Goal: Task Accomplishment & Management: Use online tool/utility

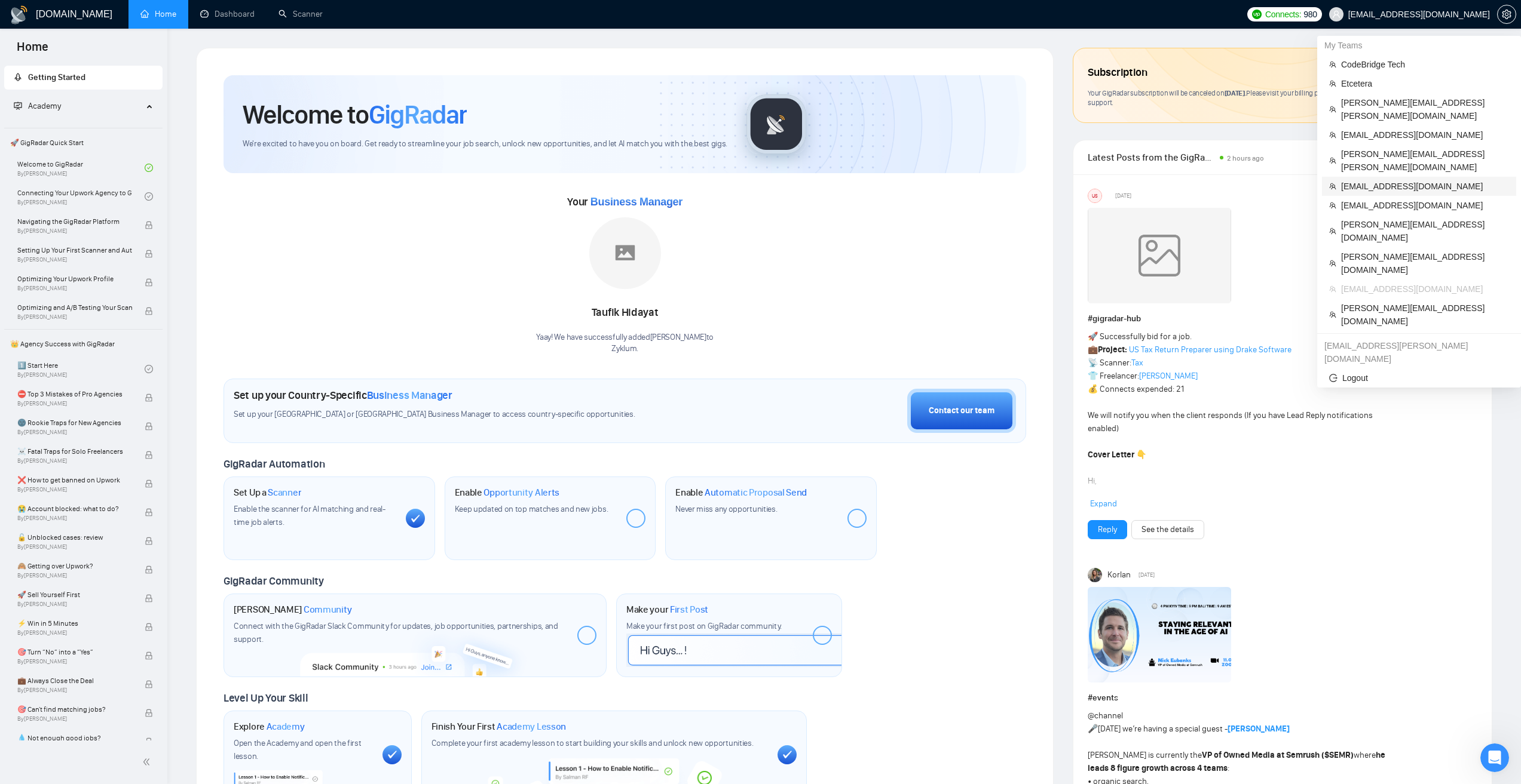
click at [1369, 180] on span "[EMAIL_ADDRESS][DOMAIN_NAME]" at bounding box center [1425, 186] width 168 height 13
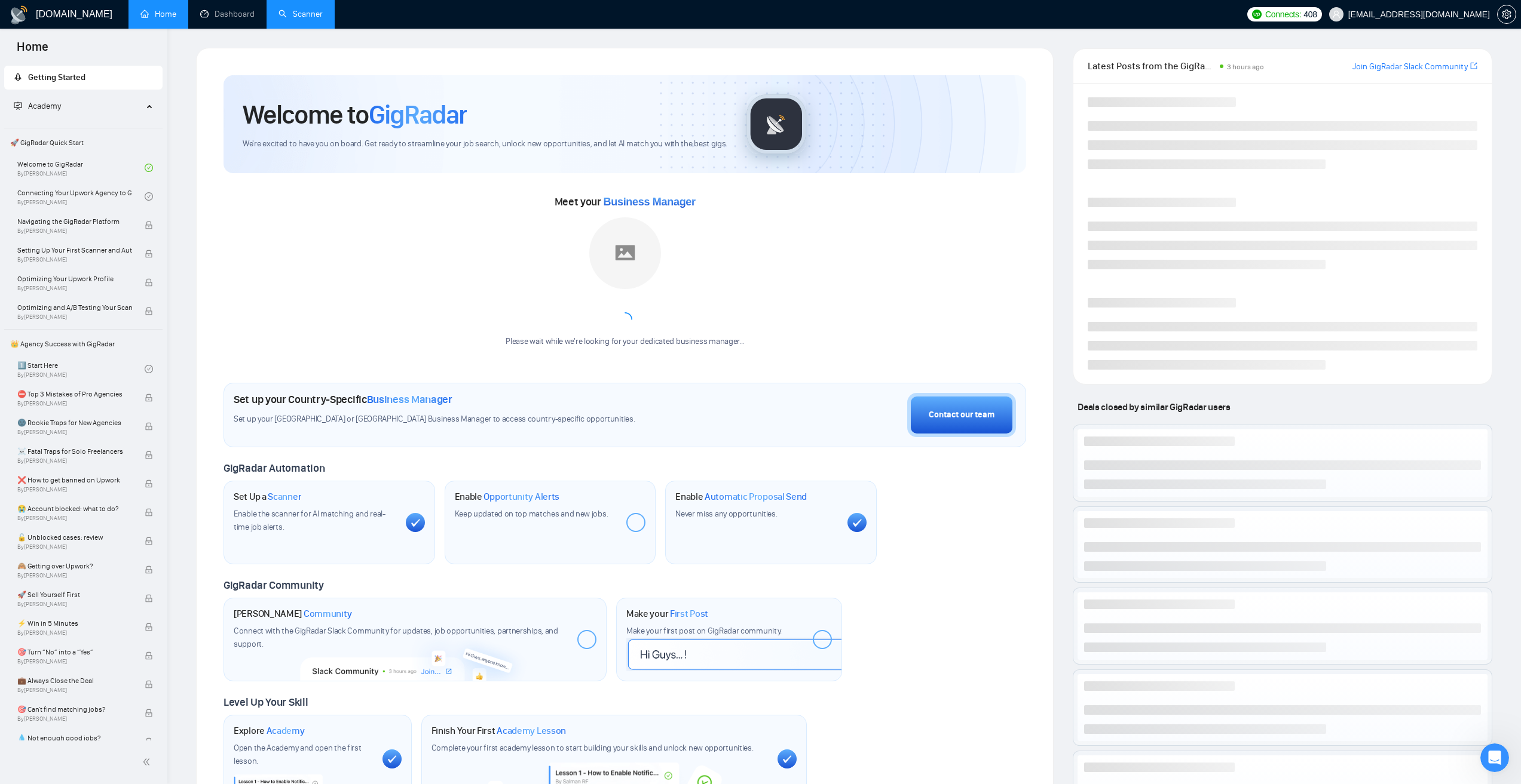
click at [303, 10] on link "Scanner" at bounding box center [300, 14] width 44 height 10
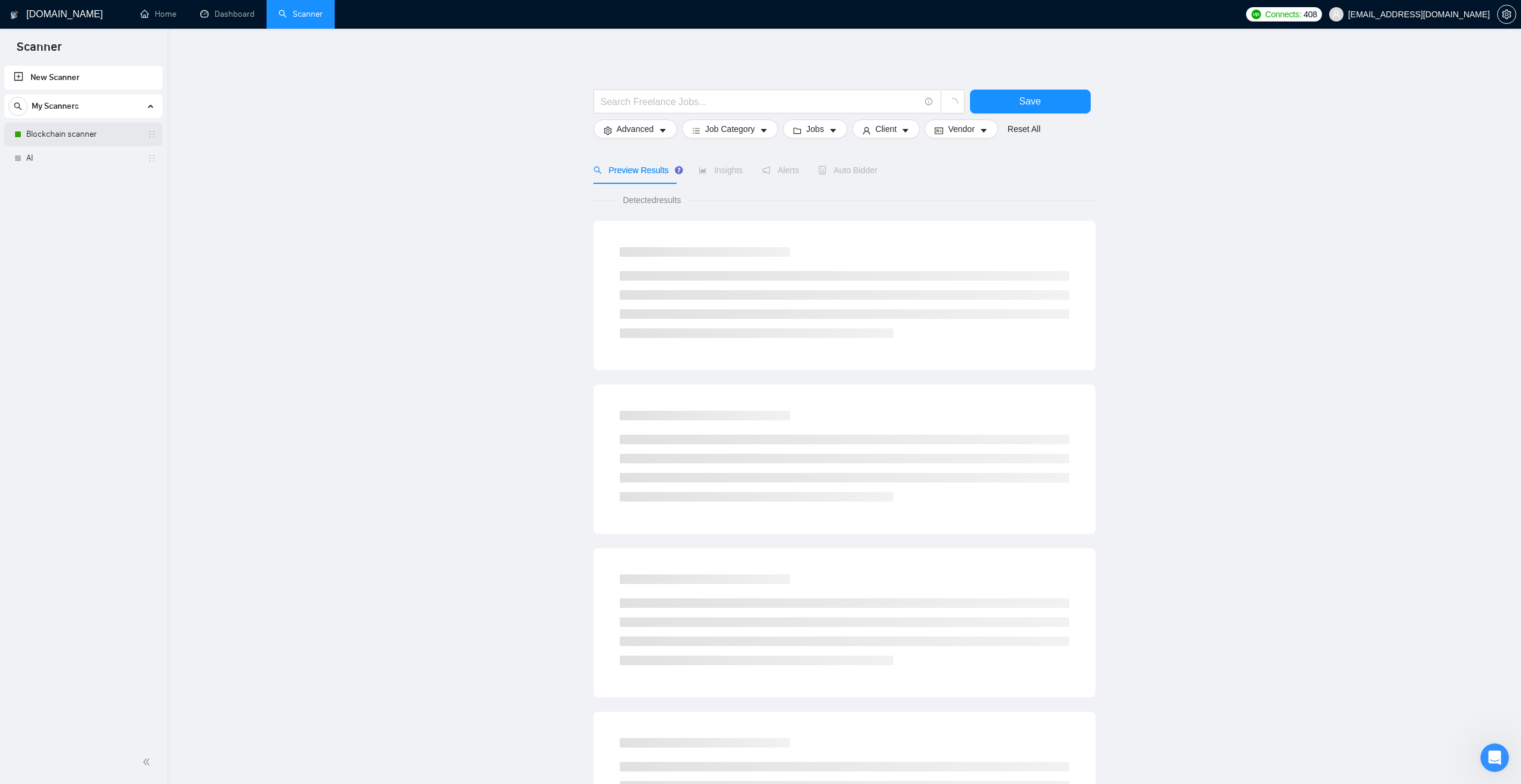
click at [113, 141] on link "Blockchain scanner" at bounding box center [83, 135] width 113 height 24
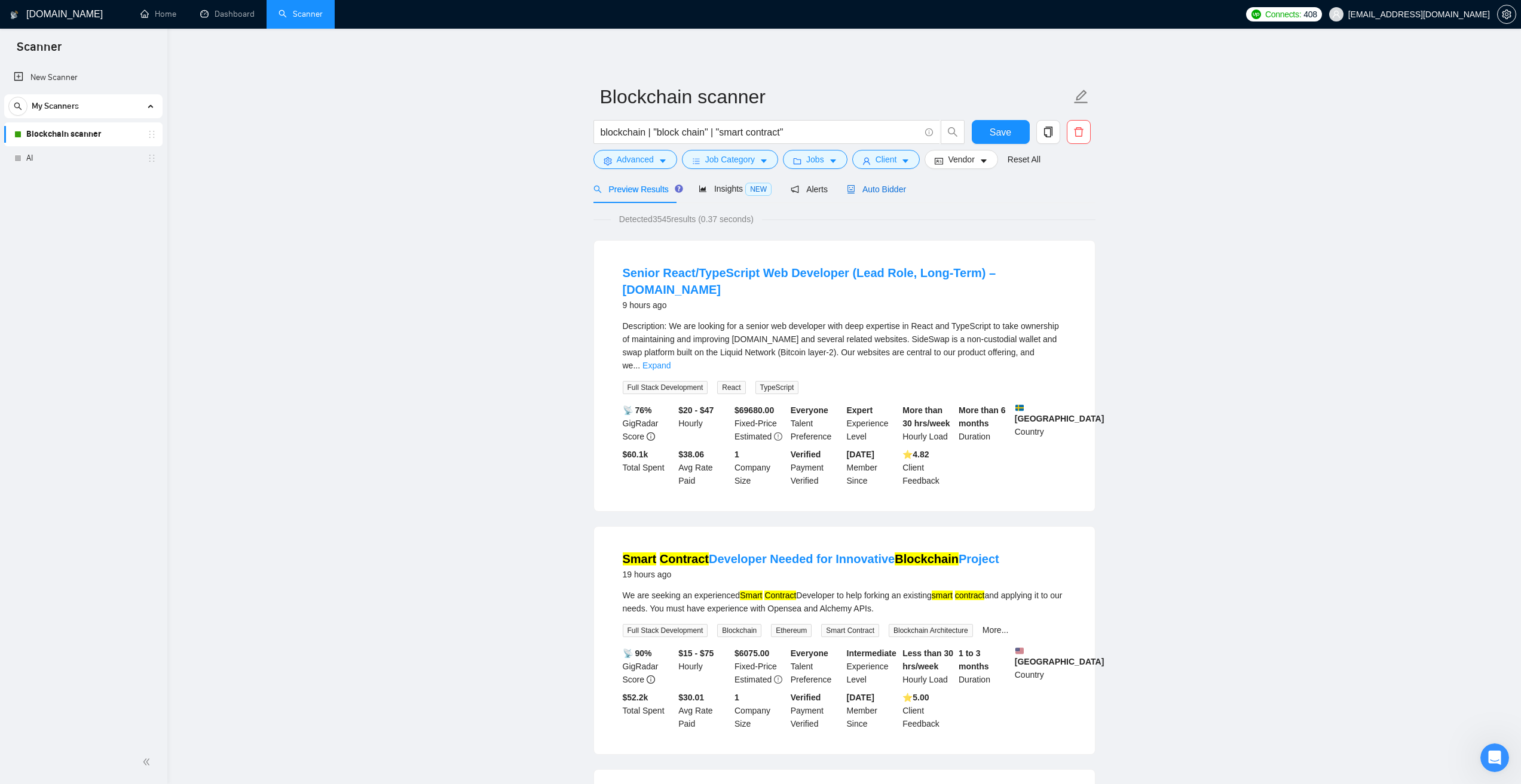
click at [861, 187] on span "Auto Bidder" at bounding box center [876, 189] width 59 height 10
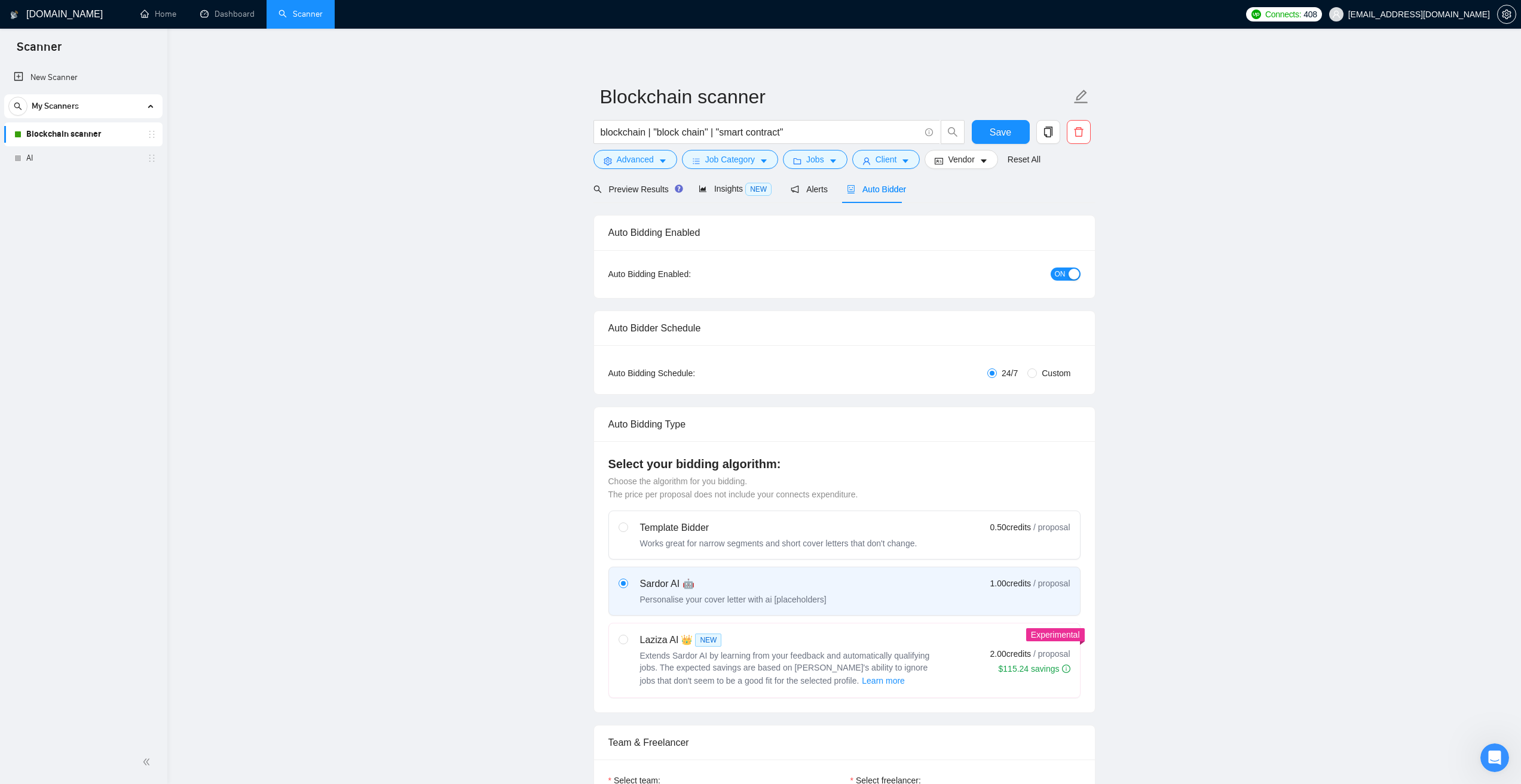
radio input "false"
radio input "true"
checkbox input "true"
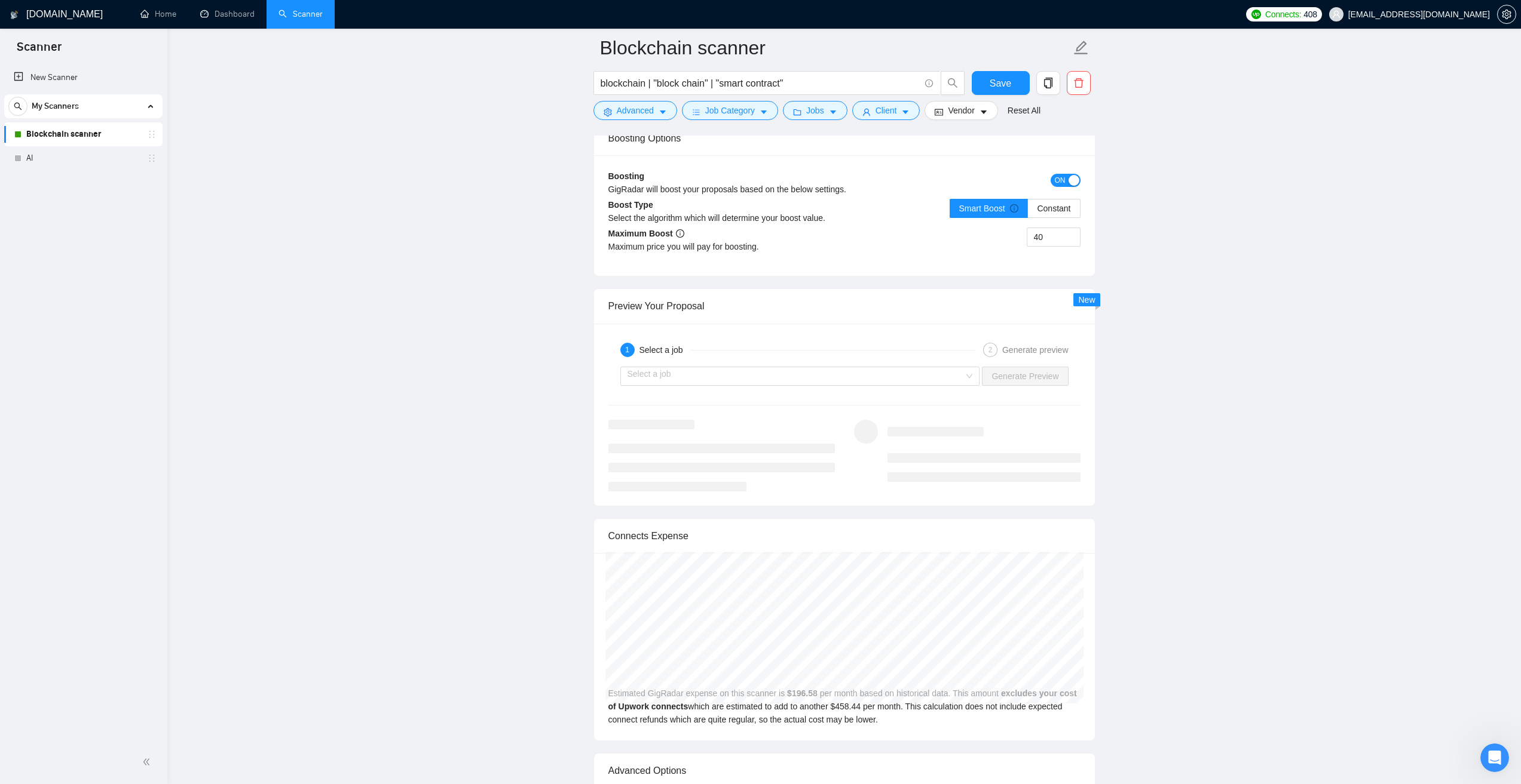
scroll to position [2389, 0]
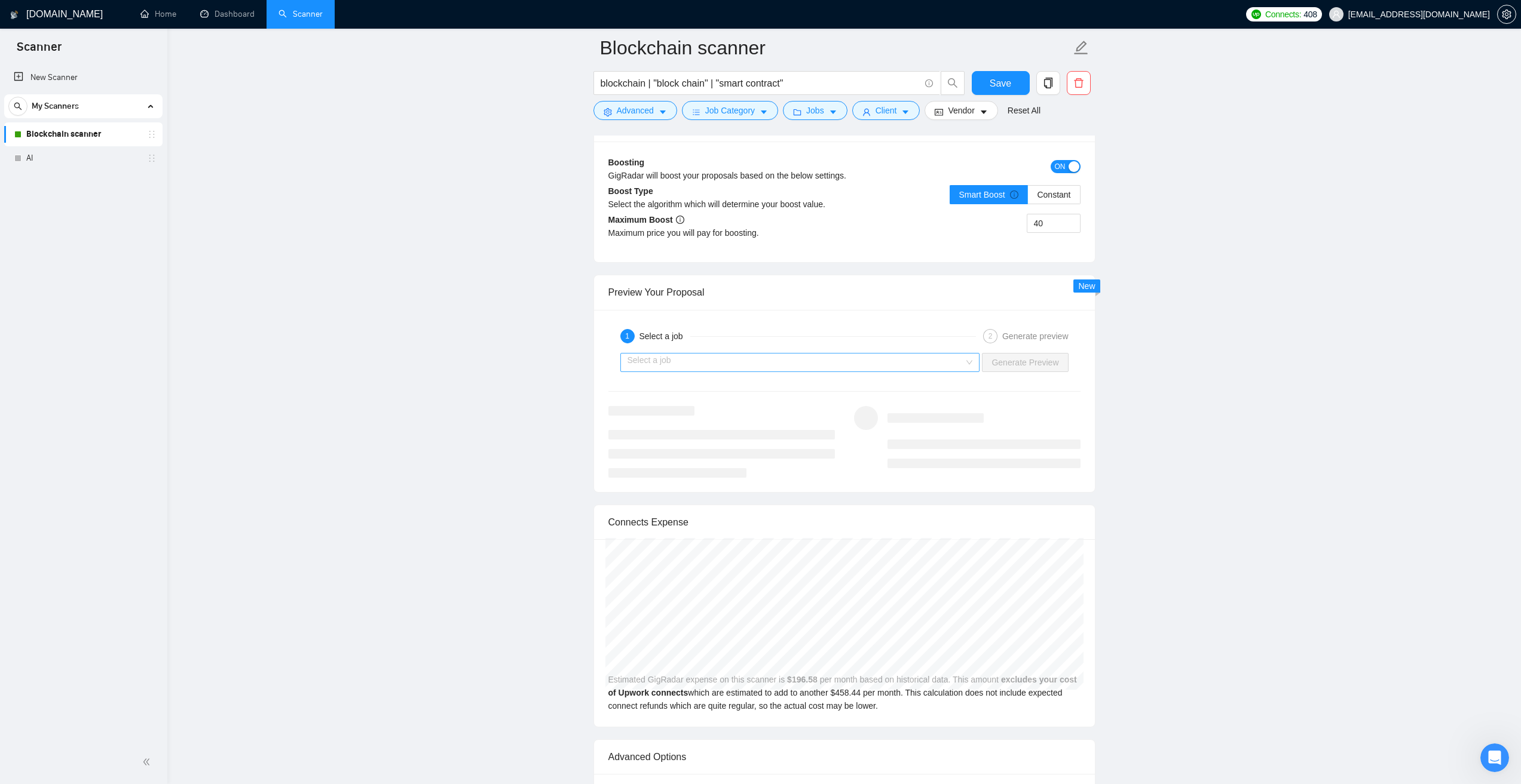
click at [654, 365] on input "search" at bounding box center [796, 363] width 337 height 18
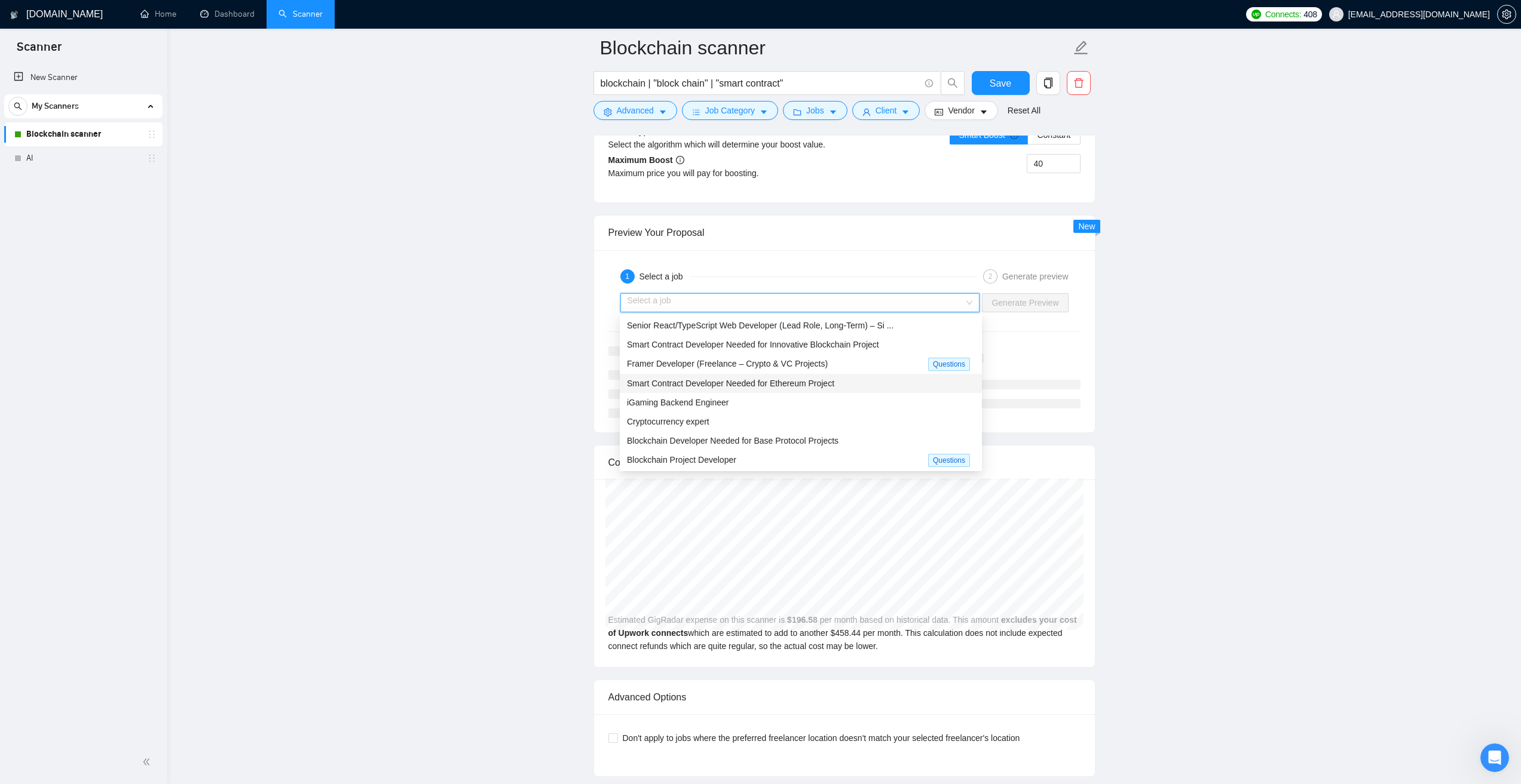
scroll to position [39, 0]
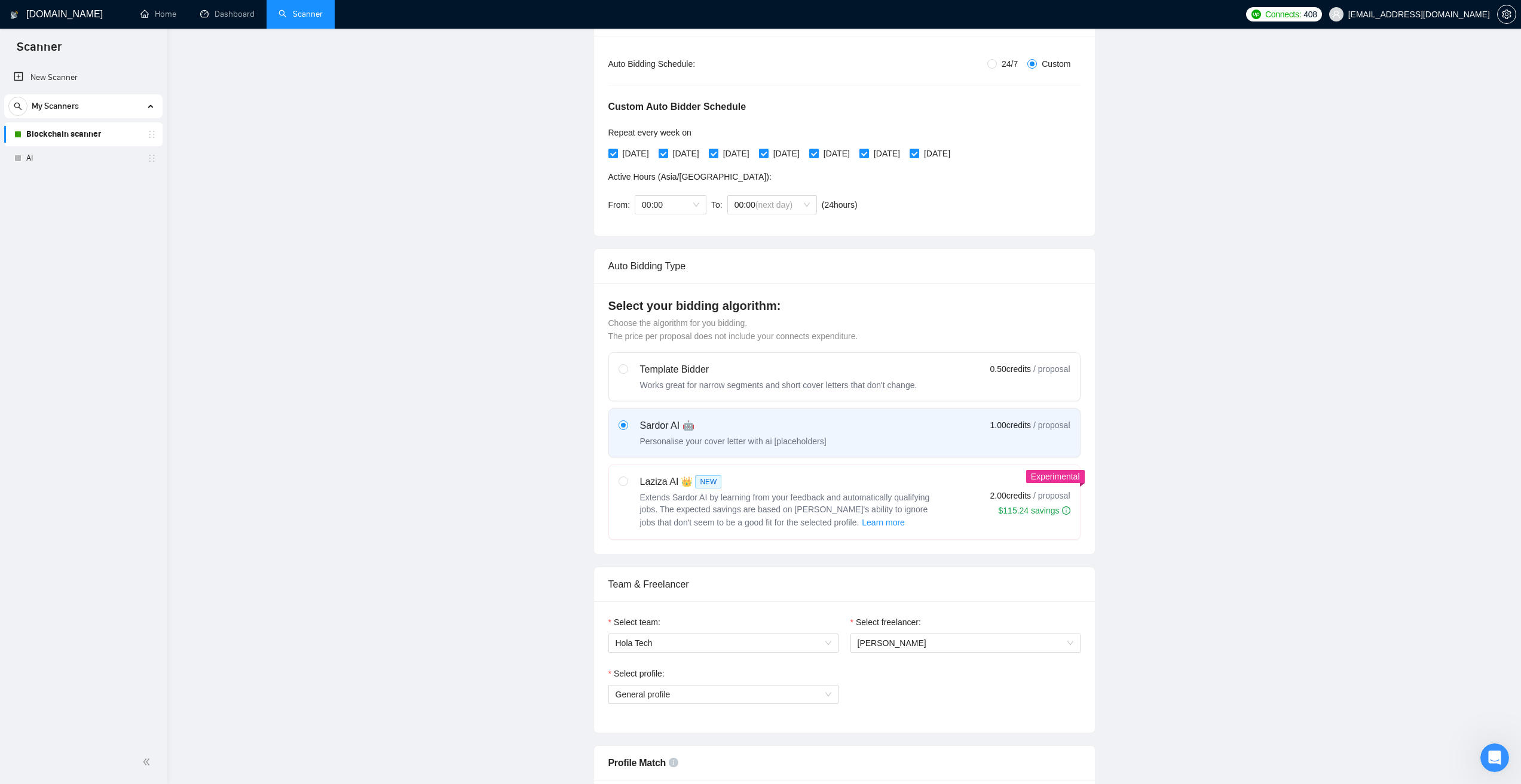
scroll to position [0, 0]
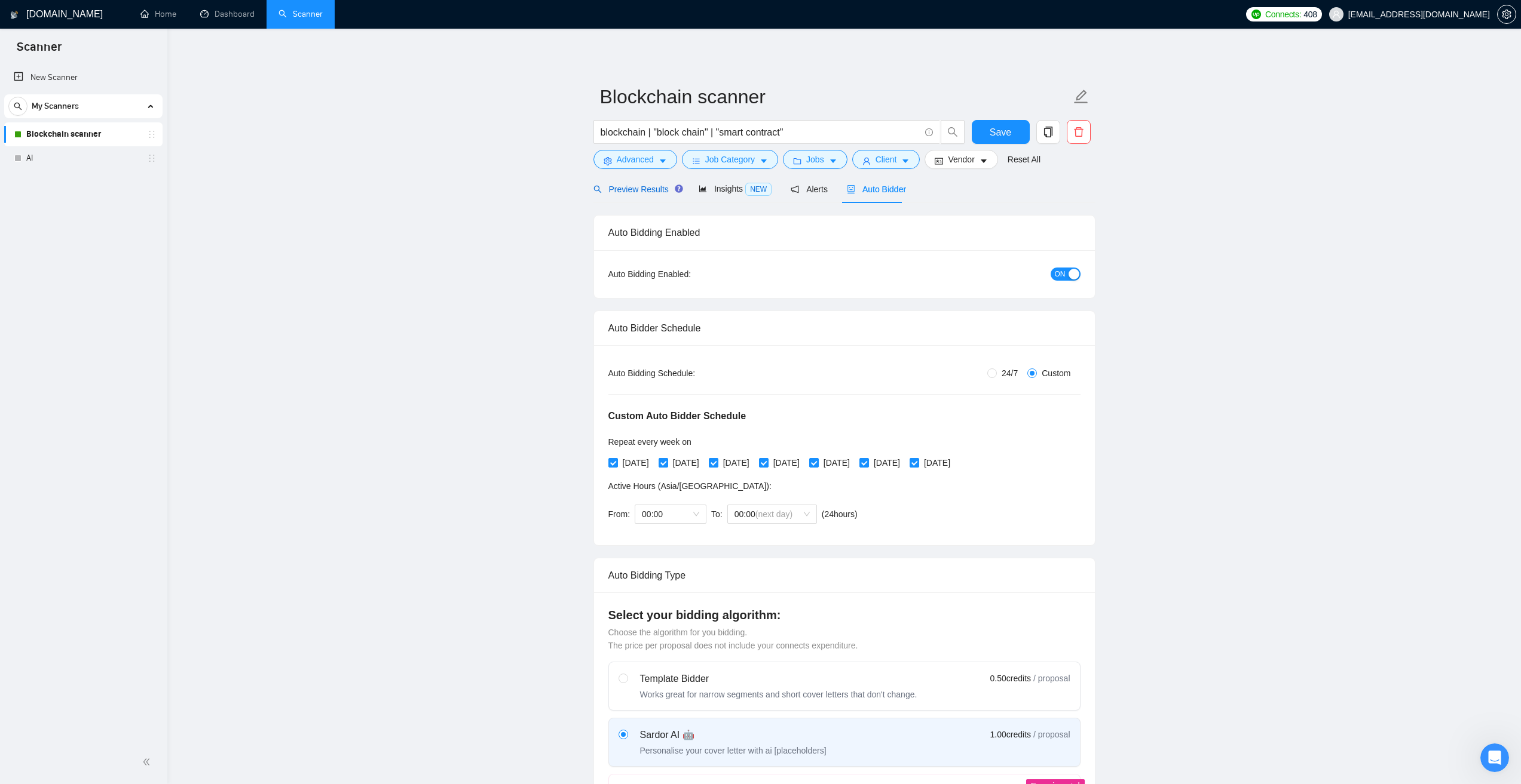
click at [637, 187] on span "Preview Results" at bounding box center [636, 189] width 86 height 10
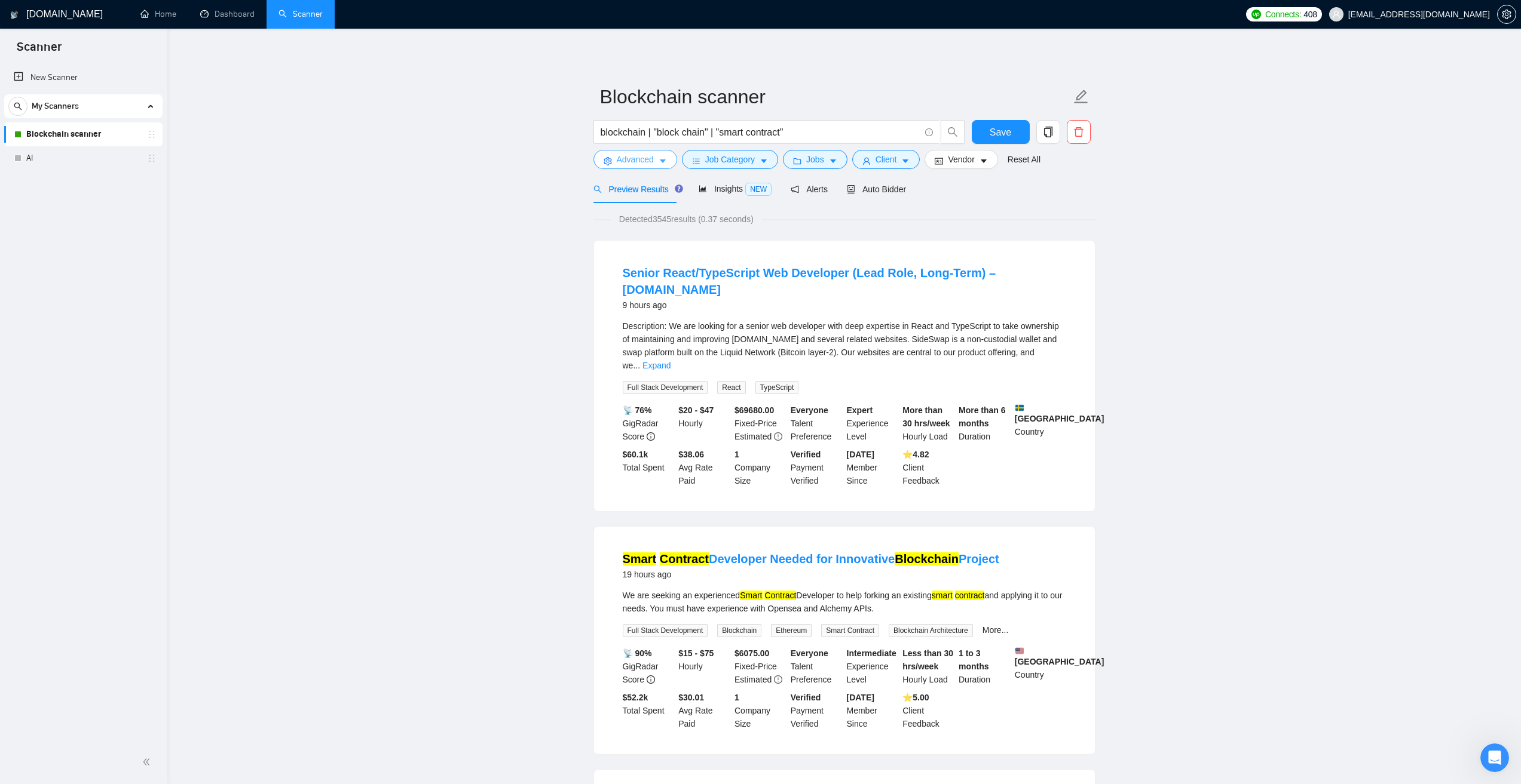
click at [636, 159] on span "Advanced" at bounding box center [635, 159] width 37 height 13
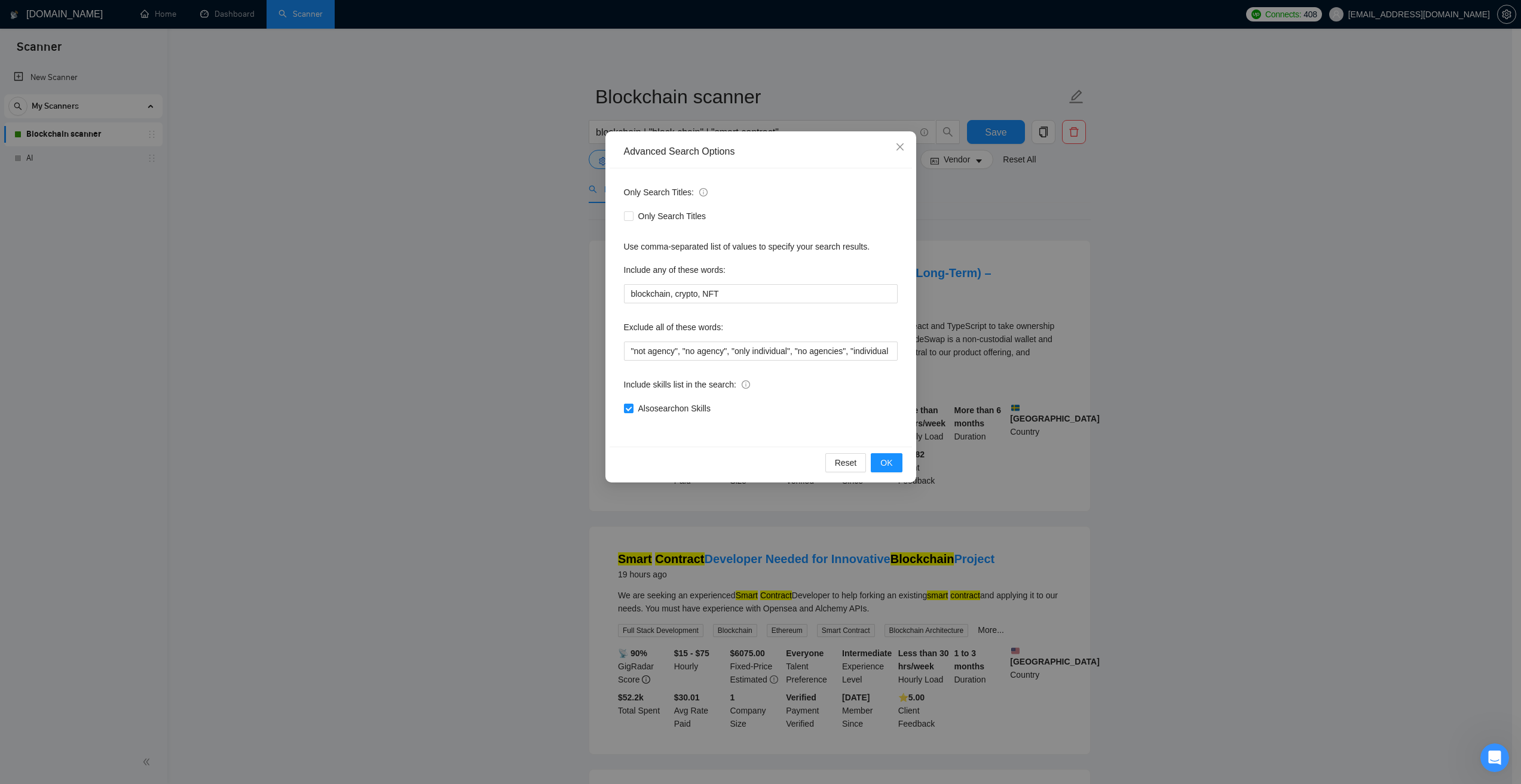
click at [486, 209] on div "Advanced Search Options Only Search Titles: Only Search Titles Use comma-separa…" at bounding box center [760, 392] width 1521 height 784
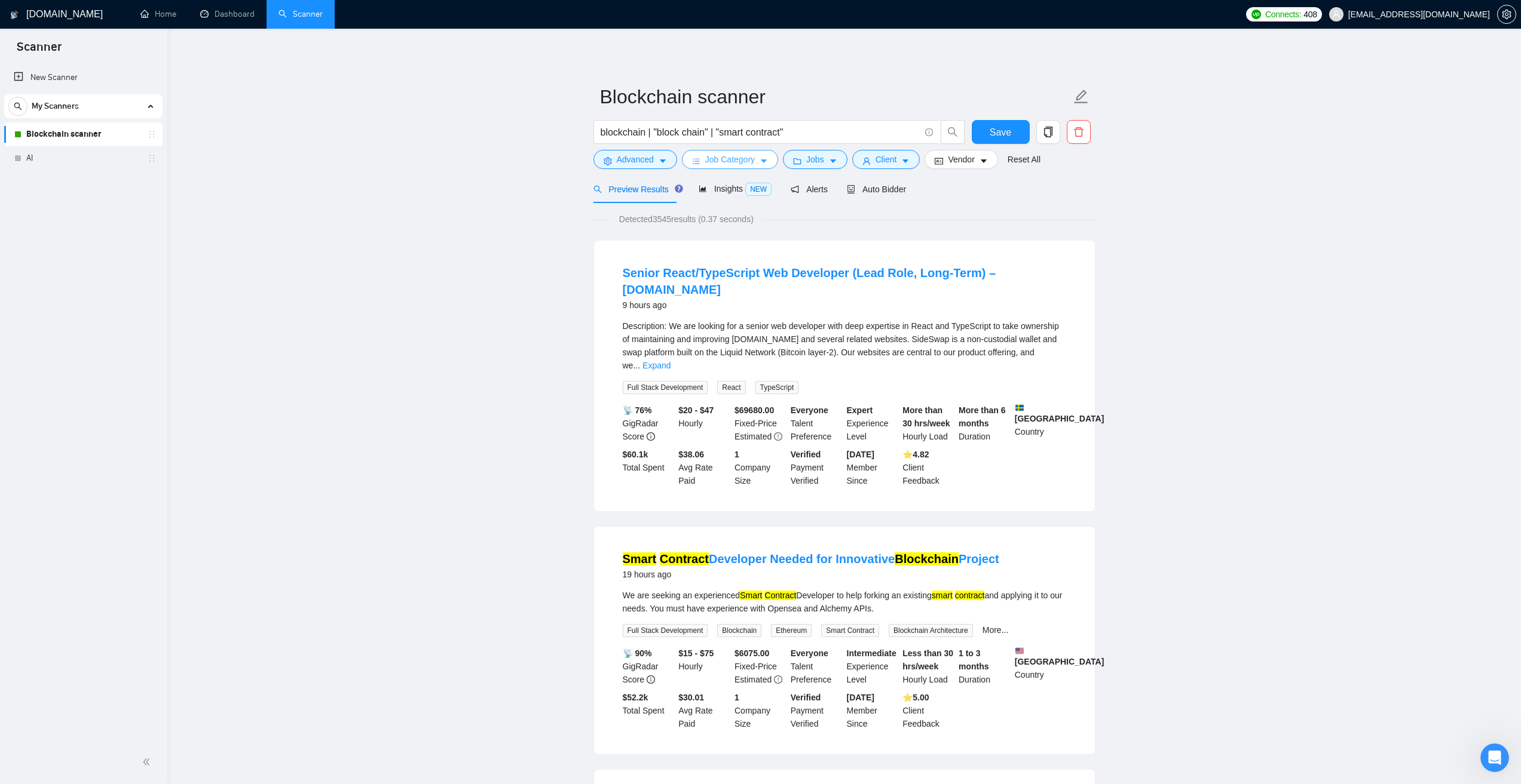
click at [711, 163] on span "Job Category" at bounding box center [730, 159] width 50 height 13
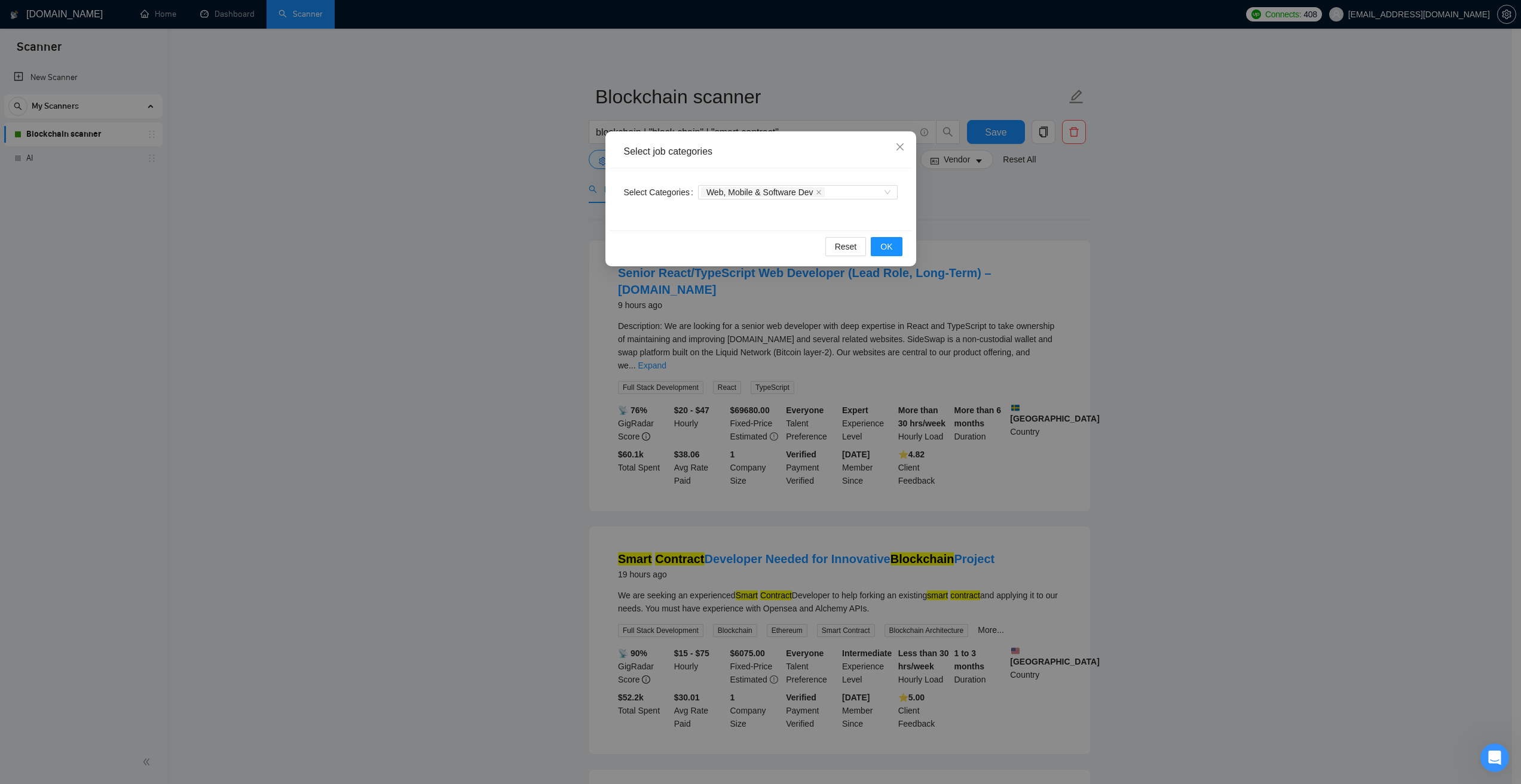
click at [1057, 206] on div "Select job categories Select Categories Web, Mobile & Software Dev Reset OK" at bounding box center [760, 392] width 1521 height 784
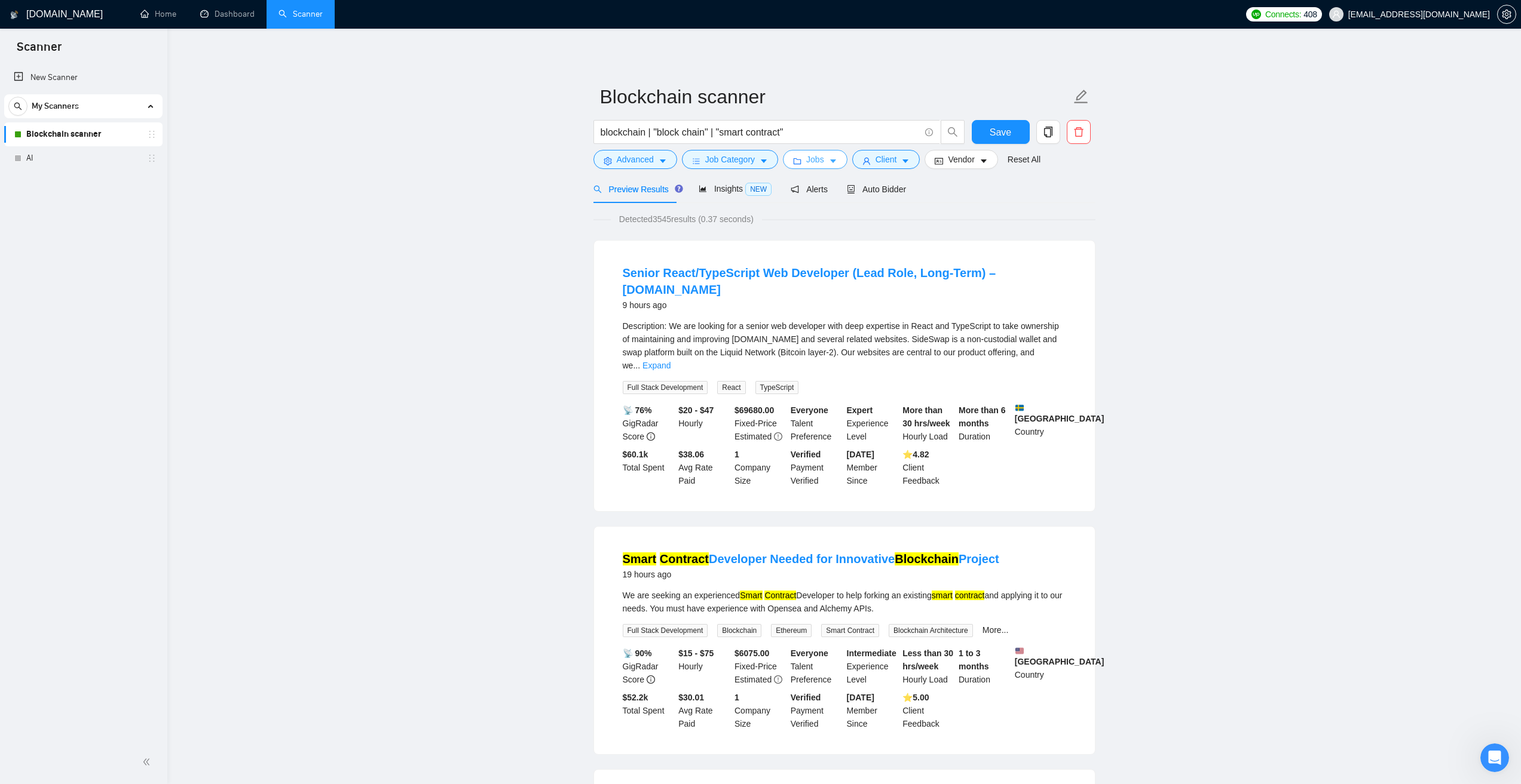
click at [812, 163] on span "Jobs" at bounding box center [815, 159] width 18 height 13
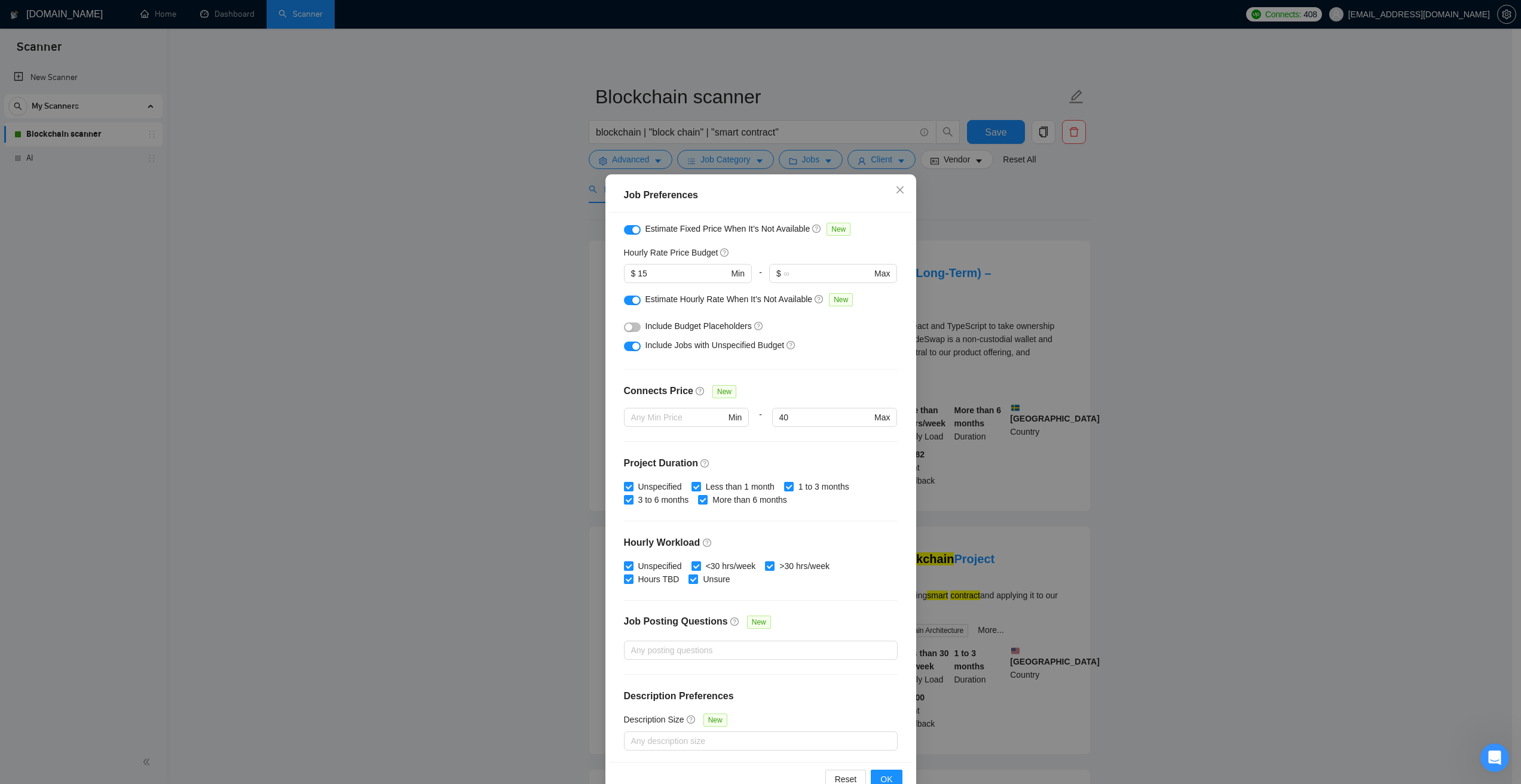
scroll to position [124, 0]
click at [561, 342] on div "Job Preferences Budget Project Type All Fixed Price Hourly Rate Fixed Price Bud…" at bounding box center [760, 392] width 1521 height 784
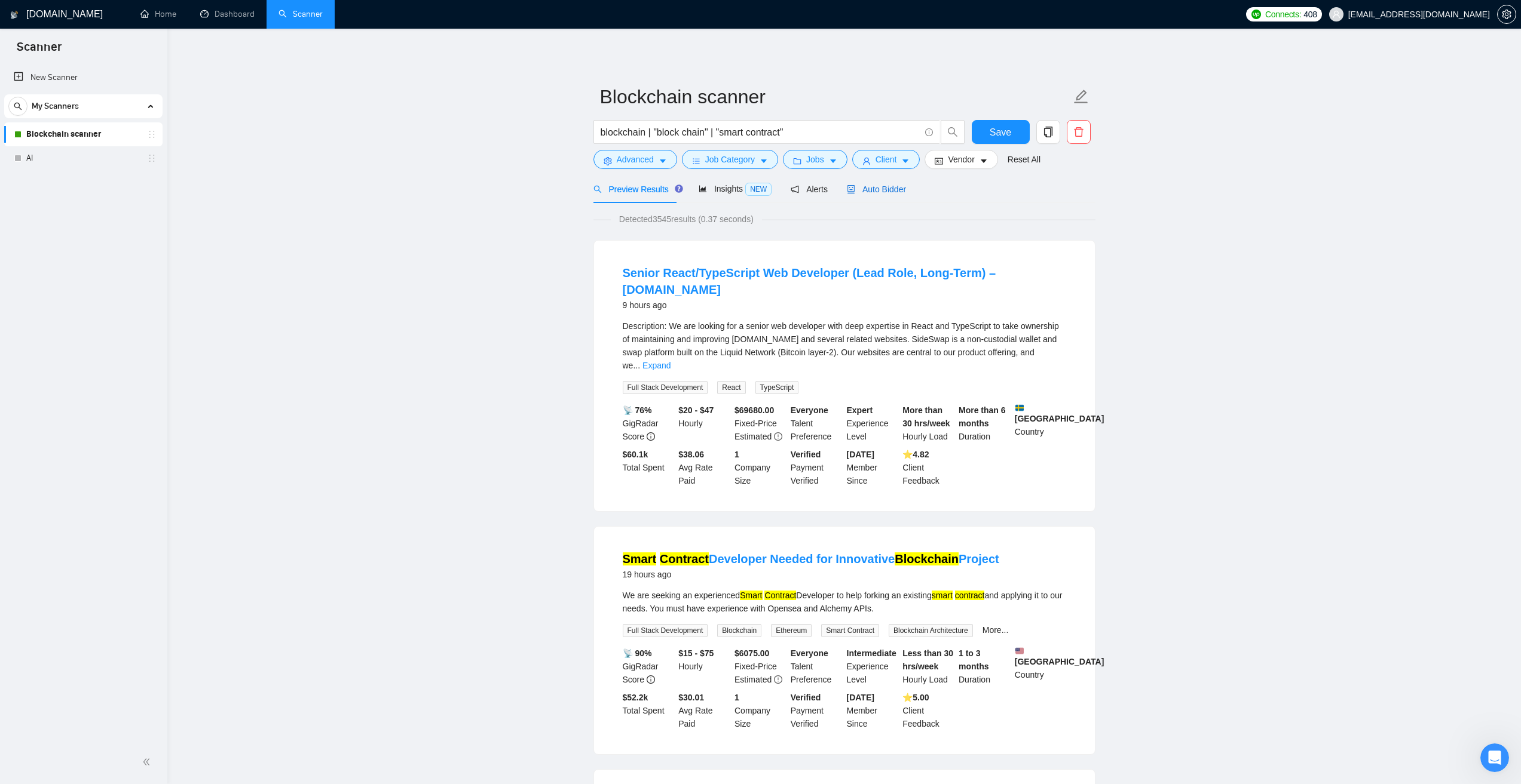
click at [874, 189] on span "Auto Bidder" at bounding box center [876, 189] width 59 height 10
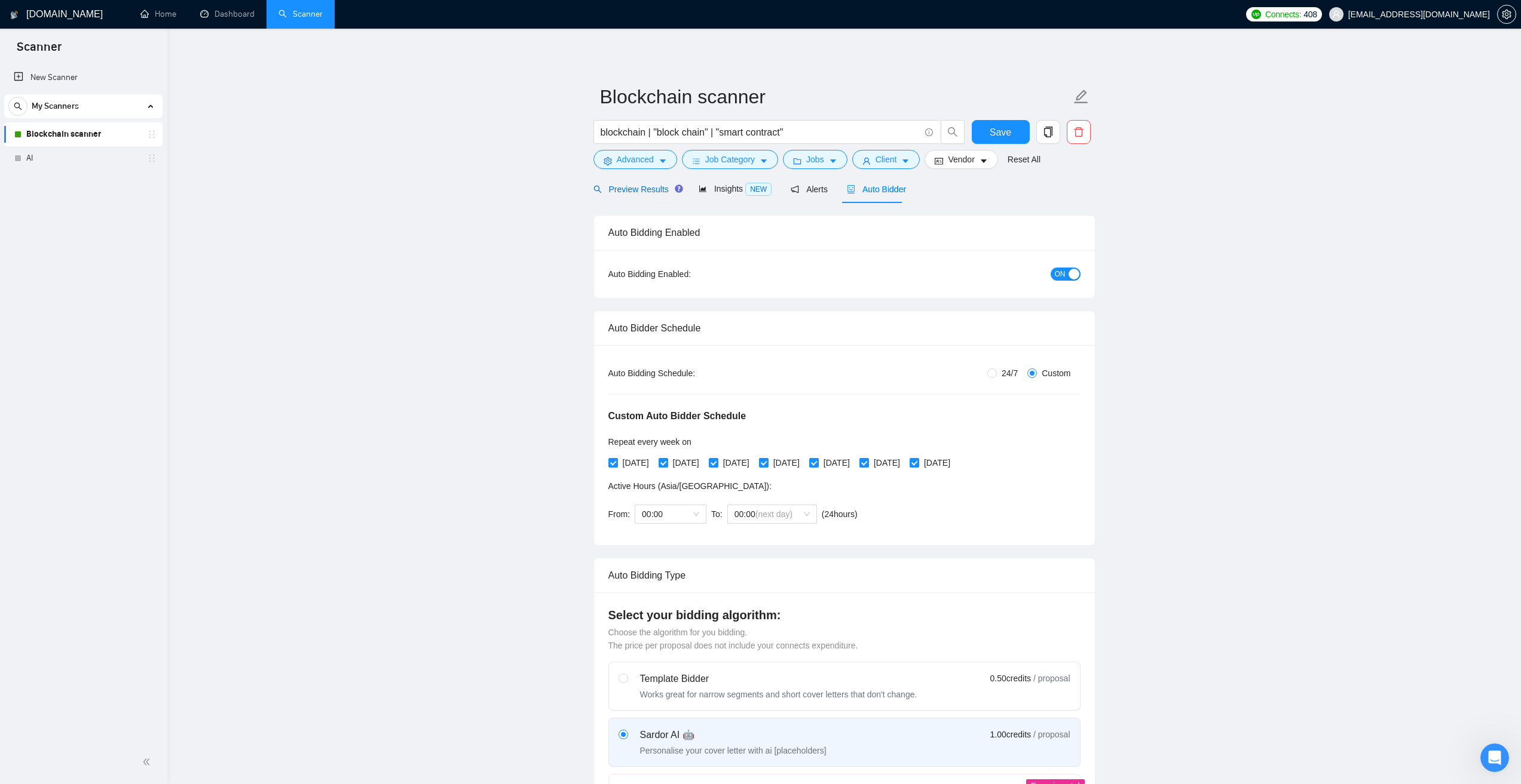
click at [635, 186] on span "Preview Results" at bounding box center [636, 189] width 86 height 10
